Goal: Information Seeking & Learning: Learn about a topic

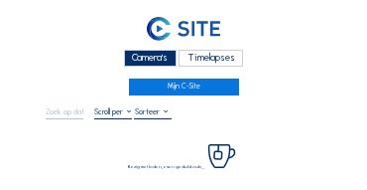
click at [142, 58] on div "Camera's" at bounding box center [150, 58] width 53 height 17
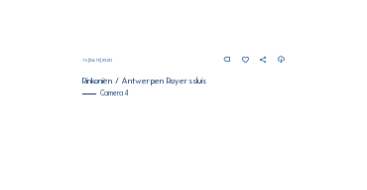
scroll to position [760, 0]
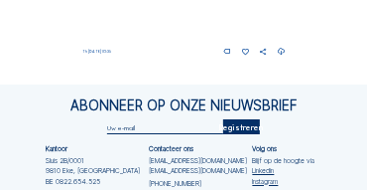
scroll to position [872, 0]
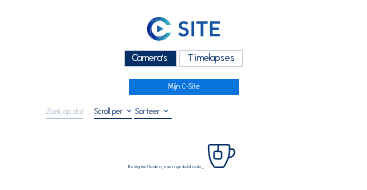
click at [161, 60] on div "Camera's" at bounding box center [150, 58] width 53 height 17
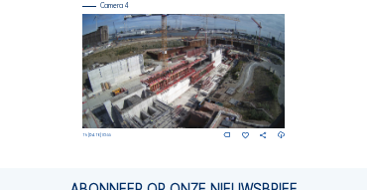
scroll to position [859, 0]
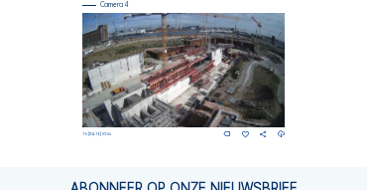
click at [172, 86] on img at bounding box center [184, 70] width 204 height 114
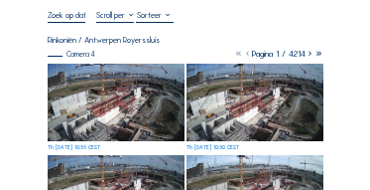
scroll to position [99, 0]
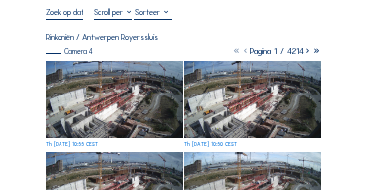
click at [111, 103] on img at bounding box center [114, 99] width 137 height 77
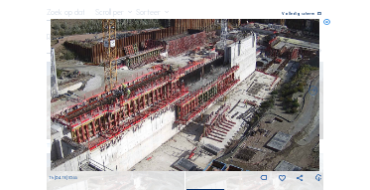
drag, startPoint x: 257, startPoint y: 81, endPoint x: 232, endPoint y: 106, distance: 35.1
click at [232, 106] on img at bounding box center [186, 95] width 270 height 152
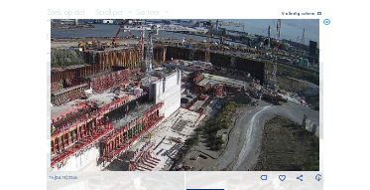
drag, startPoint x: 223, startPoint y: 91, endPoint x: 171, endPoint y: 117, distance: 58.6
click at [171, 117] on img at bounding box center [186, 95] width 270 height 152
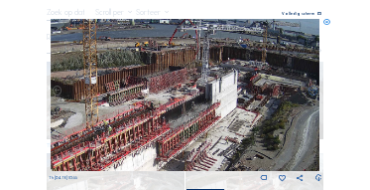
drag, startPoint x: 117, startPoint y: 121, endPoint x: 174, endPoint y: 121, distance: 56.6
click at [174, 121] on img at bounding box center [186, 95] width 270 height 152
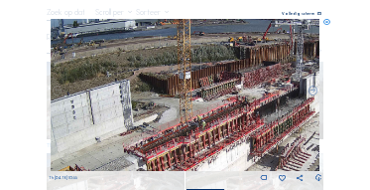
drag, startPoint x: 91, startPoint y: 122, endPoint x: 186, endPoint y: 117, distance: 94.5
click at [186, 117] on img at bounding box center [186, 95] width 270 height 152
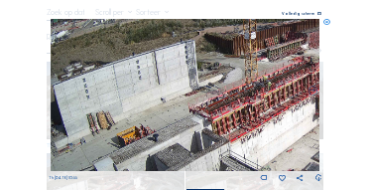
click at [190, 73] on img at bounding box center [186, 95] width 270 height 152
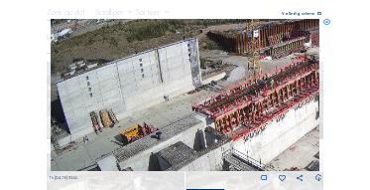
drag, startPoint x: 125, startPoint y: 132, endPoint x: 166, endPoint y: 75, distance: 69.7
click at [166, 75] on img at bounding box center [186, 95] width 270 height 152
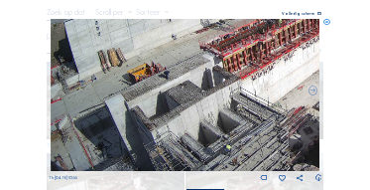
click at [178, 89] on img at bounding box center [186, 95] width 270 height 152
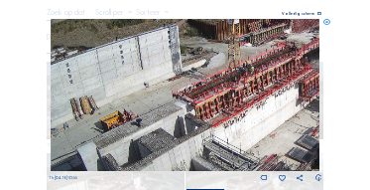
drag, startPoint x: 223, startPoint y: 125, endPoint x: 210, endPoint y: 154, distance: 32.0
click at [210, 154] on img at bounding box center [186, 95] width 270 height 152
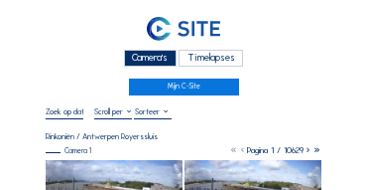
click at [142, 58] on div "Camera's" at bounding box center [150, 58] width 53 height 17
